Goal: Task Accomplishment & Management: Manage account settings

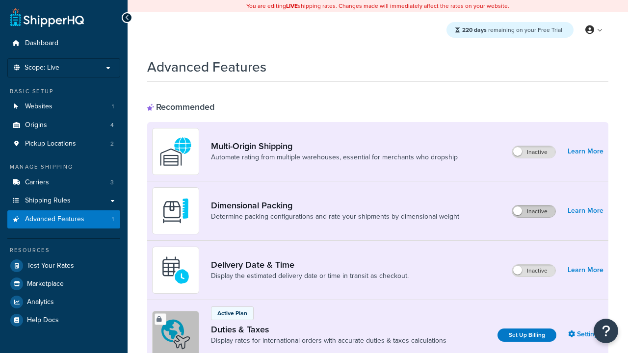
click at [534, 206] on label "Inactive" at bounding box center [533, 212] width 43 height 12
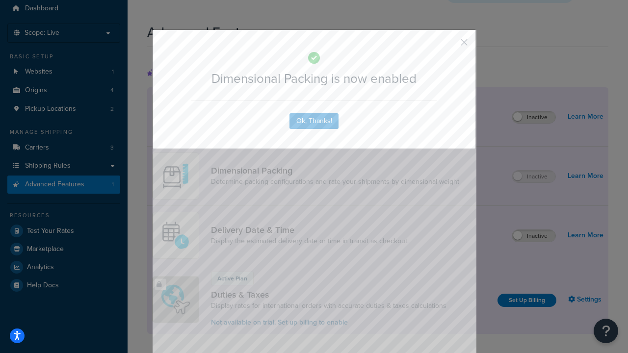
click at [449, 45] on button "button" at bounding box center [449, 46] width 2 height 2
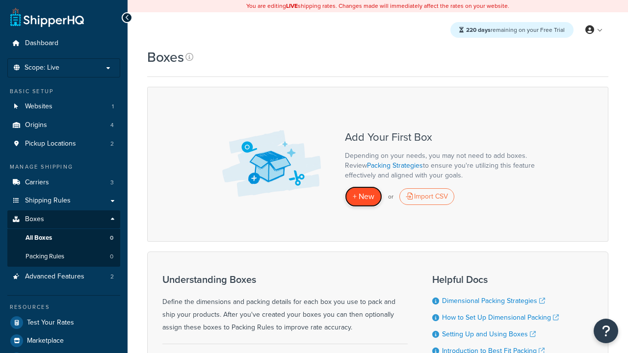
click at [363, 197] on span "+ New" at bounding box center [364, 196] width 22 height 11
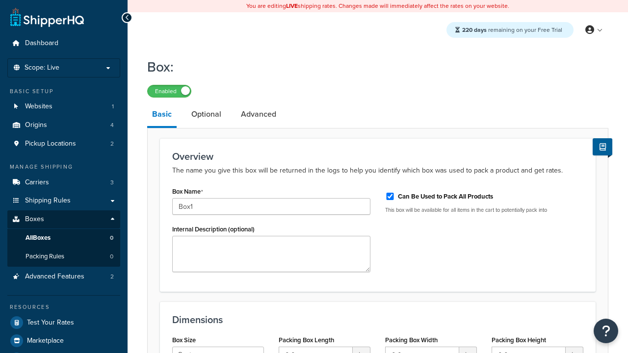
select select "usps_small"
type input "8.5"
type input "5"
type input "1.5"
type input "Box1"
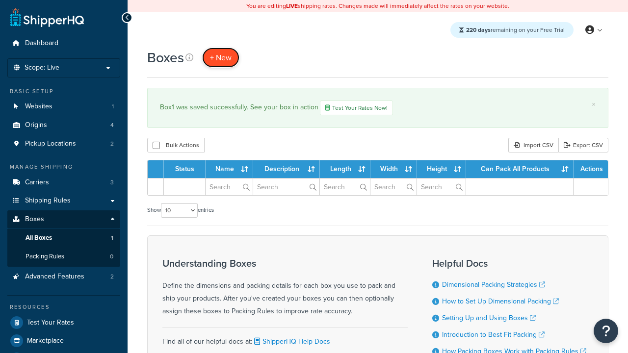
click at [221, 57] on span "+ New" at bounding box center [221, 57] width 22 height 11
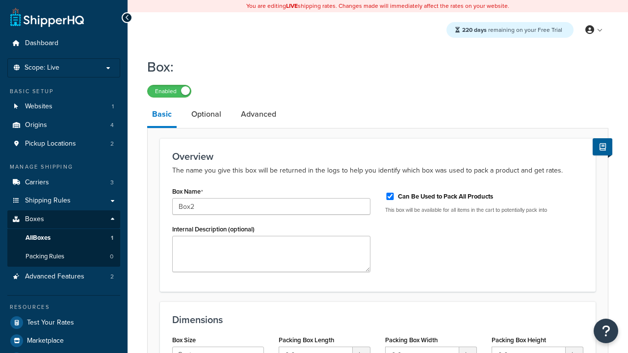
select select "usps_small"
type input "8.5"
type input "5"
type input "1.5"
type input "Box2"
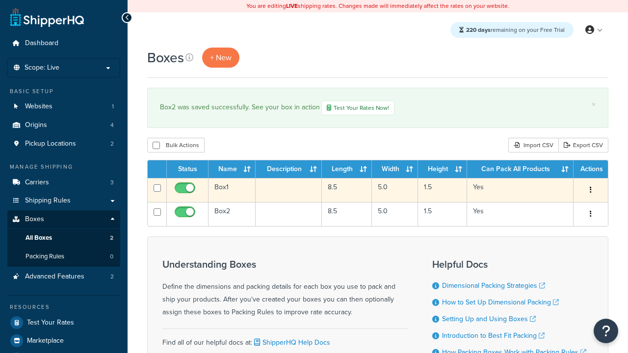
click at [590, 191] on icon "button" at bounding box center [591, 189] width 2 height 7
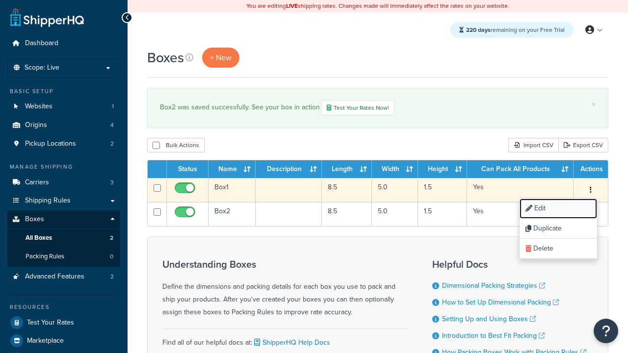
click at [558, 209] on link "Edit" at bounding box center [557, 209] width 77 height 20
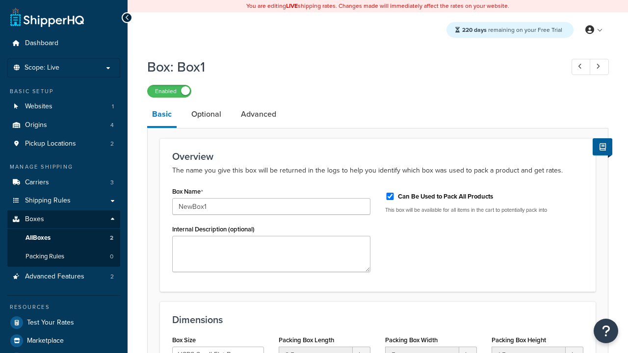
select select "usps_small"
type input "NewBox1"
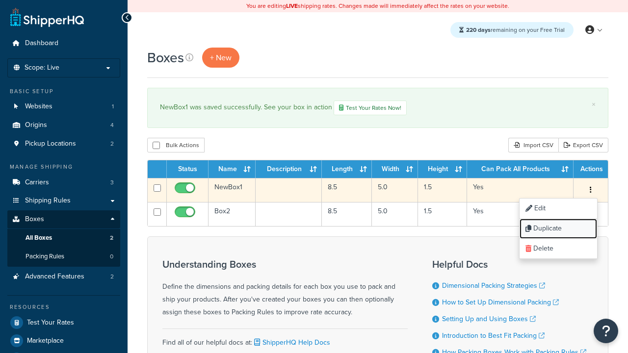
click at [558, 230] on link "Duplicate" at bounding box center [557, 229] width 77 height 20
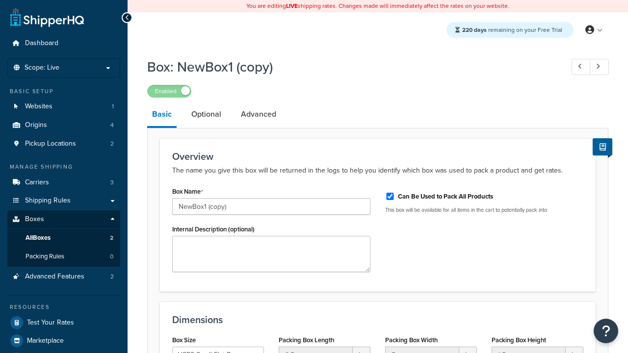
select select "usps_small"
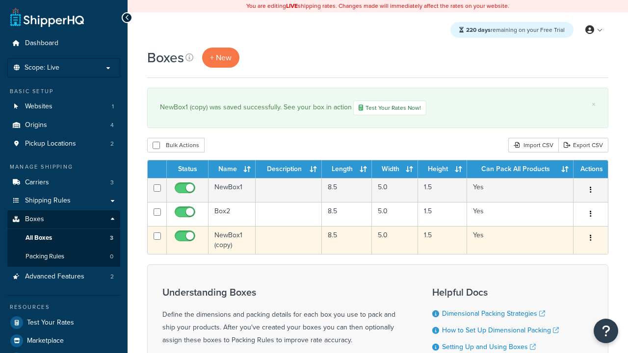
click at [590, 239] on icon "button" at bounding box center [591, 237] width 2 height 7
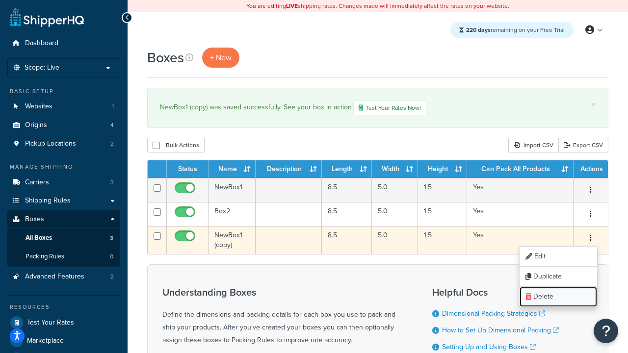
click at [558, 298] on link "Delete" at bounding box center [557, 297] width 77 height 20
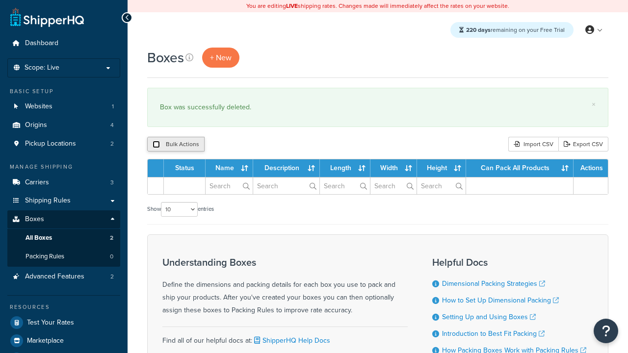
click at [156, 145] on input "checkbox" at bounding box center [156, 144] width 7 height 7
checkbox input "true"
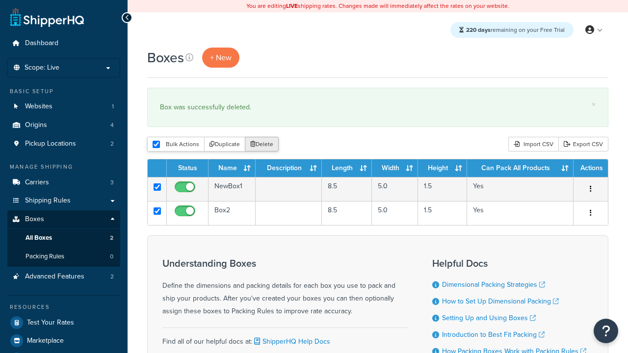
click at [264, 145] on button "Delete" at bounding box center [262, 144] width 34 height 15
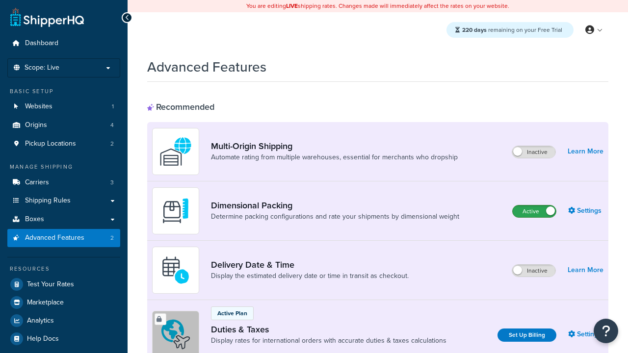
click at [534, 211] on label "Active" at bounding box center [534, 212] width 43 height 12
